Goal: Task Accomplishment & Management: Manage account settings

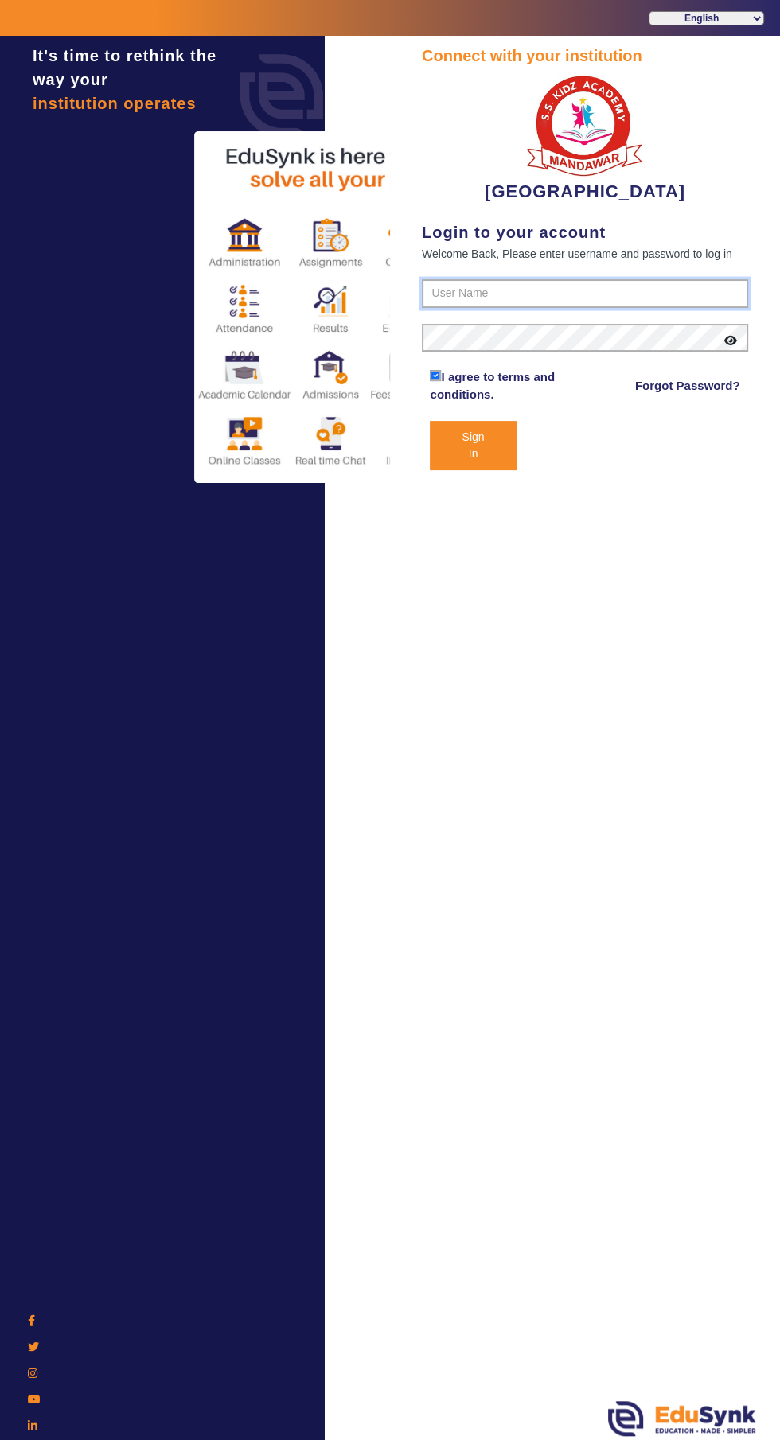
click at [630, 286] on input "text" at bounding box center [585, 293] width 326 height 29
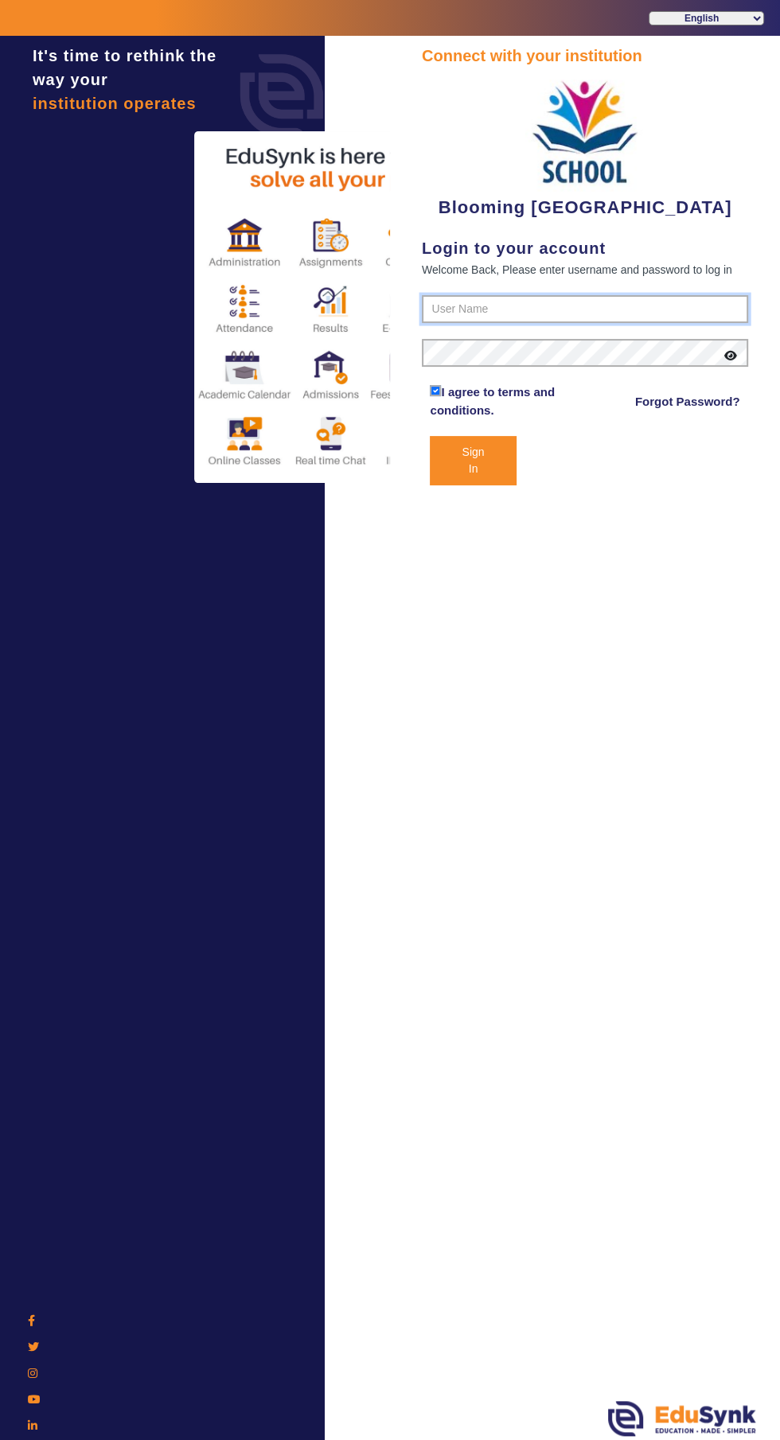
click at [628, 309] on input "text" at bounding box center [585, 309] width 326 height 29
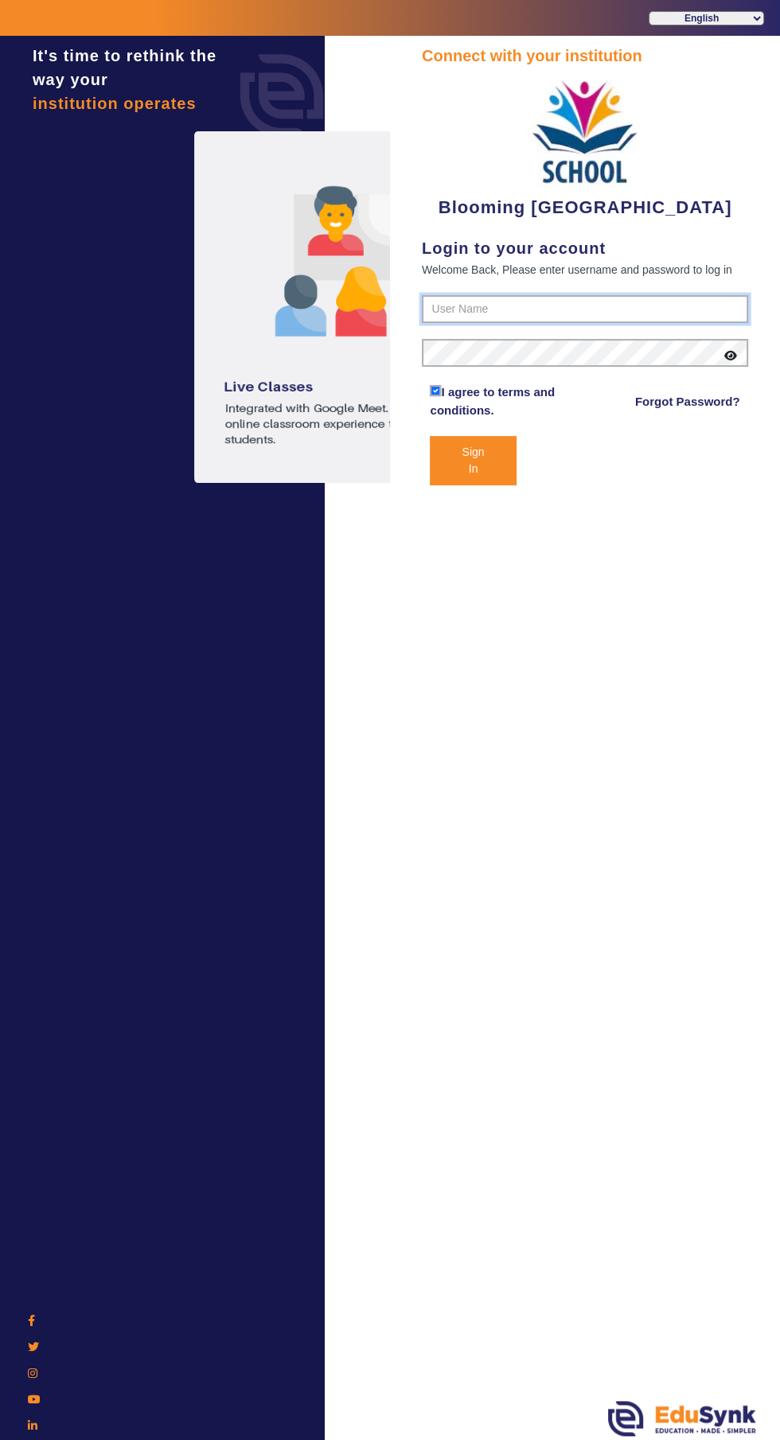
type input "4141419999"
click at [430, 436] on button "Sign In" at bounding box center [473, 460] width 86 height 49
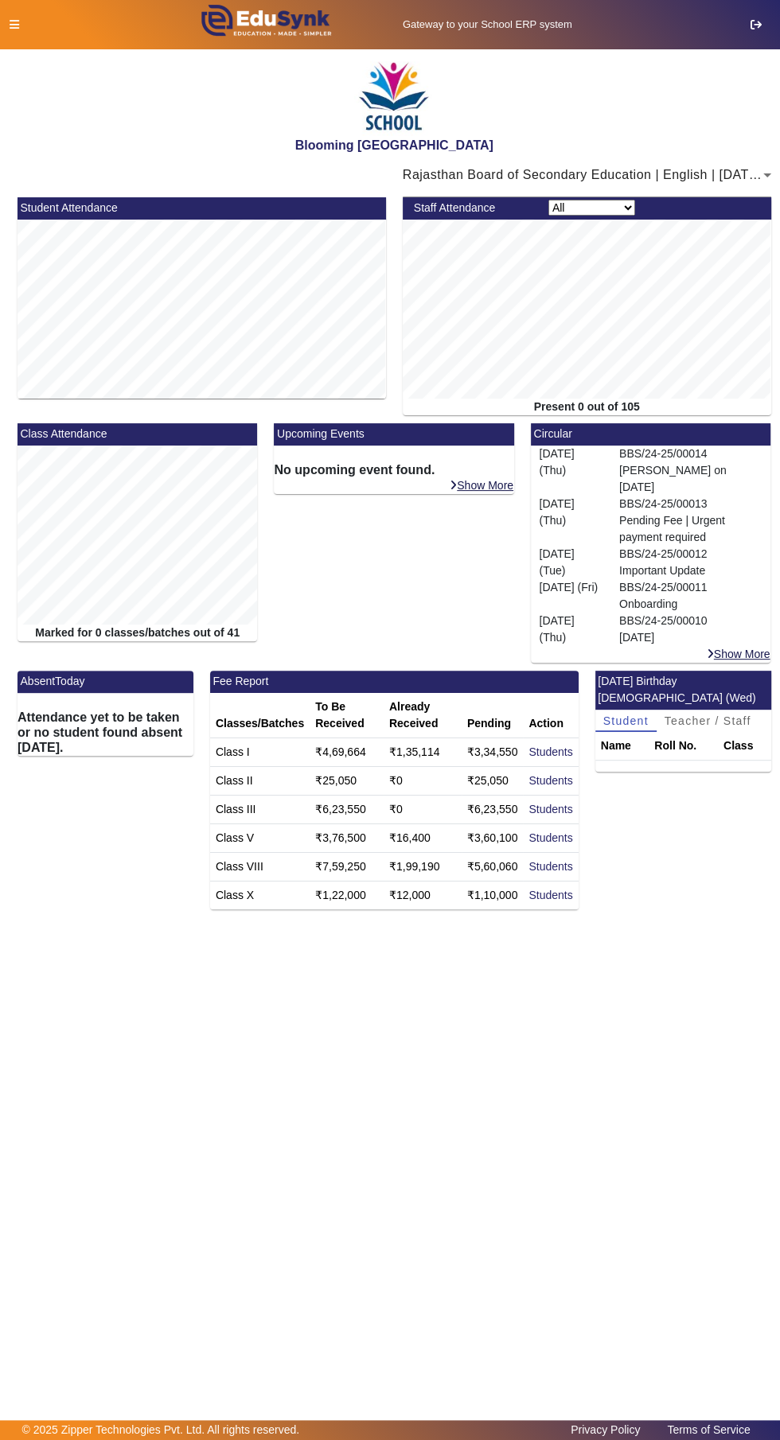
click at [14, 24] on icon at bounding box center [15, 24] width 10 height 11
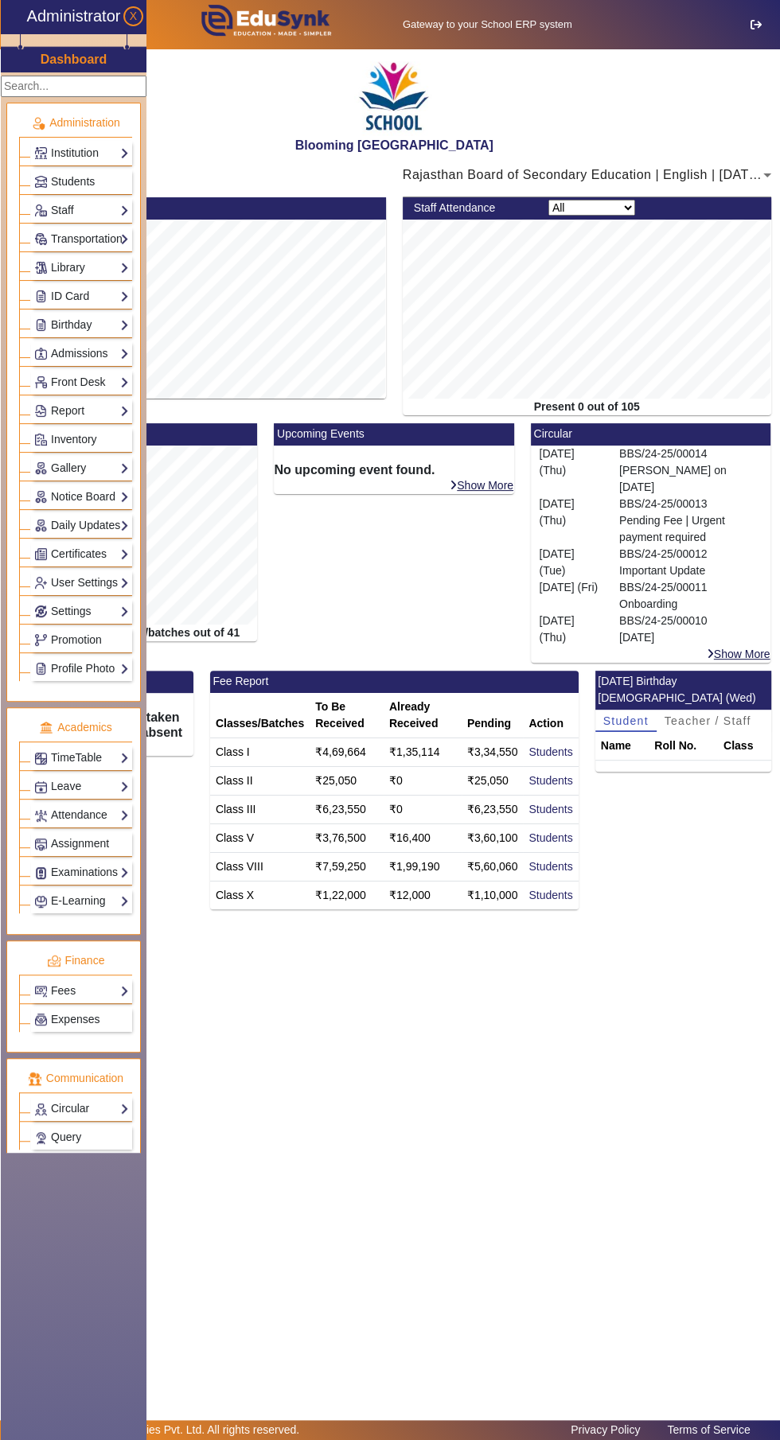
click at [125, 153] on link "Institution" at bounding box center [81, 153] width 95 height 18
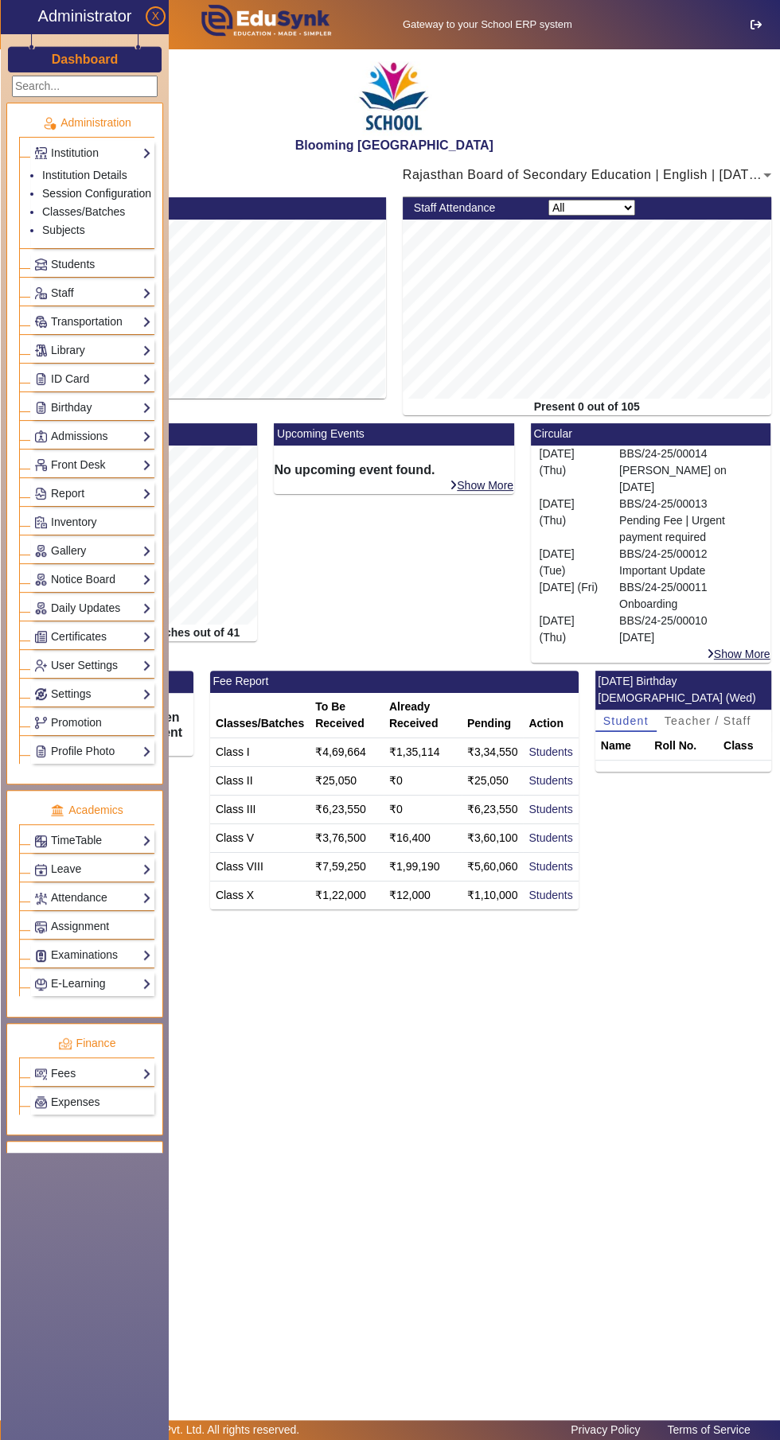
click at [137, 188] on link "Session Configuration" at bounding box center [96, 193] width 109 height 13
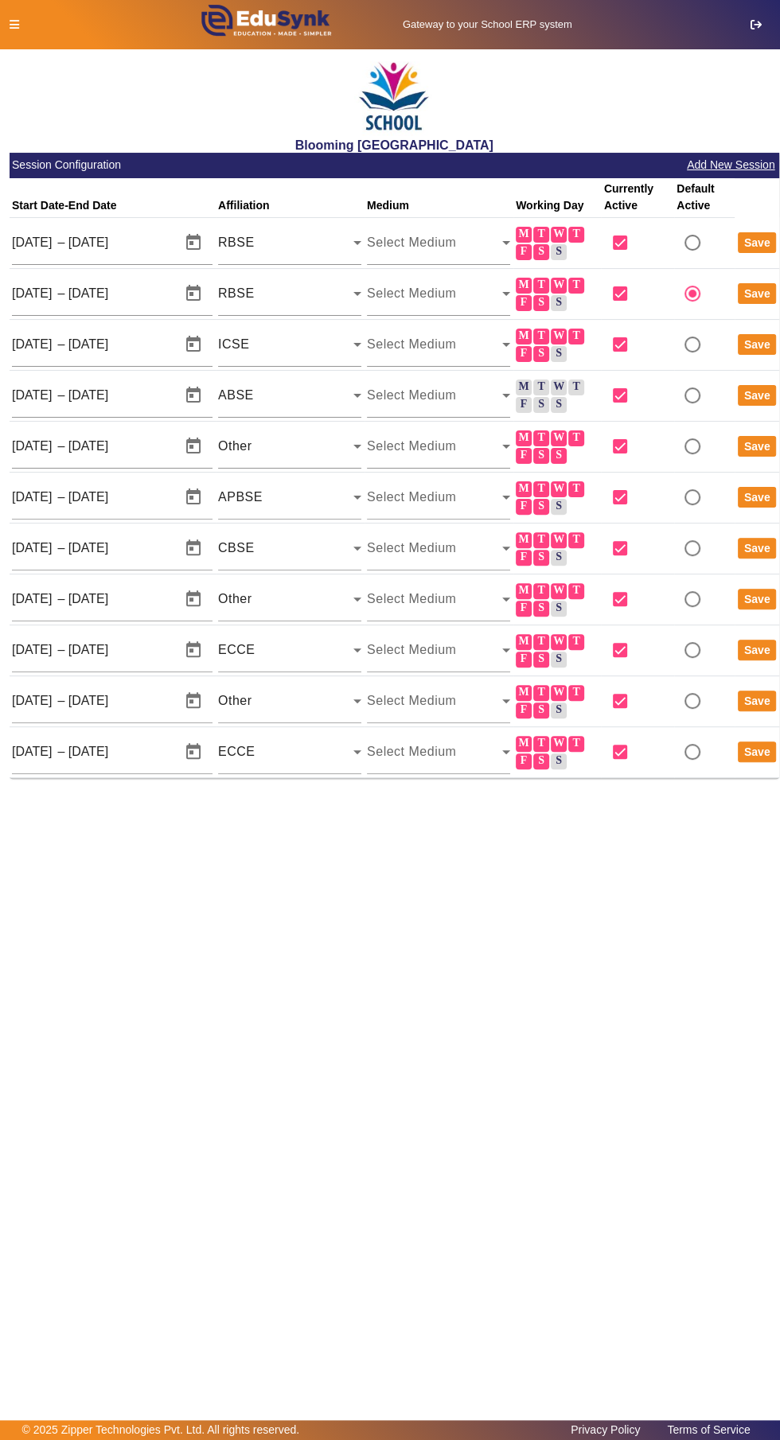
click at [302, 245] on div "RBSE" at bounding box center [285, 242] width 135 height 19
click at [269, 383] on span "GBSHSE" at bounding box center [259, 379] width 56 height 19
click at [322, 243] on div "GBSHSE" at bounding box center [285, 242] width 135 height 19
